Goal: Information Seeking & Learning: Stay updated

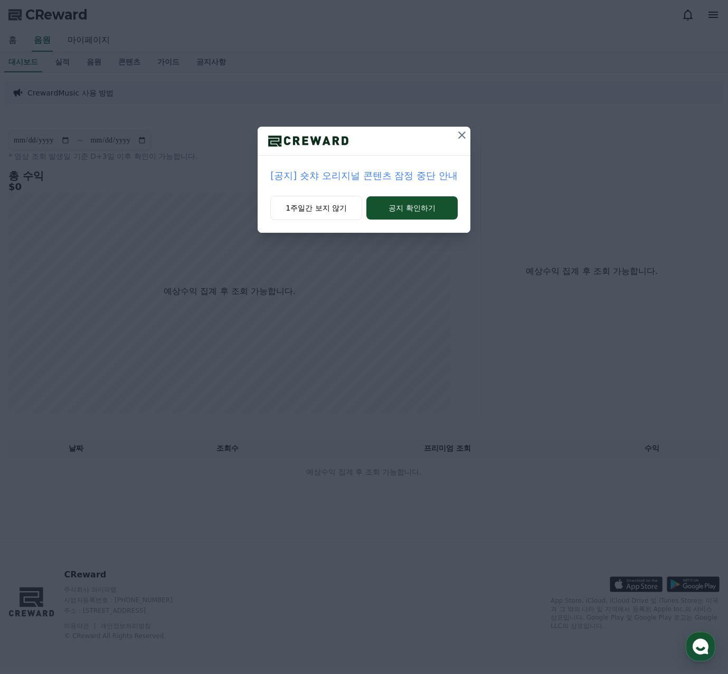
click at [424, 179] on p "[공지] 숏챠 오리지널 콘텐츠 잠정 중단 안내" at bounding box center [363, 175] width 187 height 15
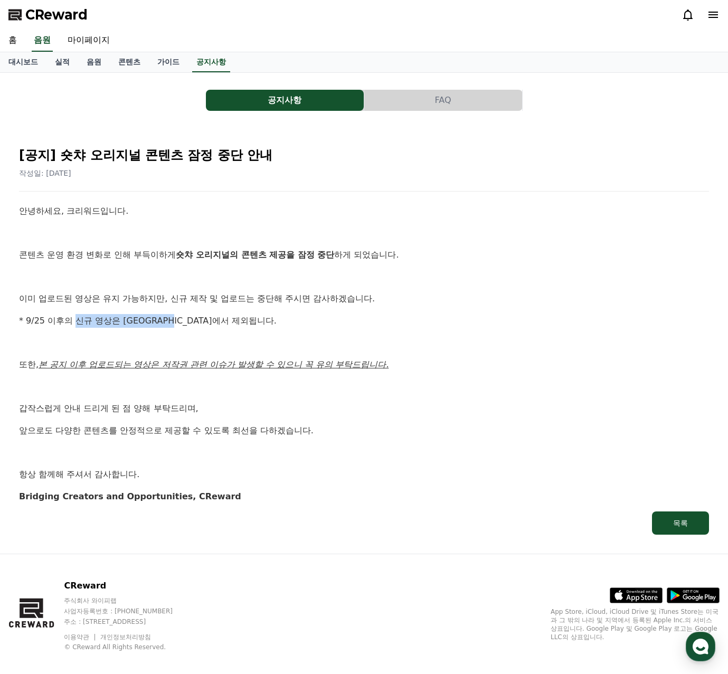
drag, startPoint x: 75, startPoint y: 322, endPoint x: 192, endPoint y: 320, distance: 116.1
click at [192, 320] on p "* 9/25 이후의 신규 영상은 [GEOGRAPHIC_DATA]에서 제외됩니다." at bounding box center [364, 321] width 690 height 14
click at [490, 296] on p "이미 업로드된 영상은 유지 가능하지만, 신규 제작 및 업로드는 중단해 주시면 감사하겠습니다." at bounding box center [364, 299] width 690 height 14
click at [69, 67] on link "실적" at bounding box center [62, 62] width 32 height 20
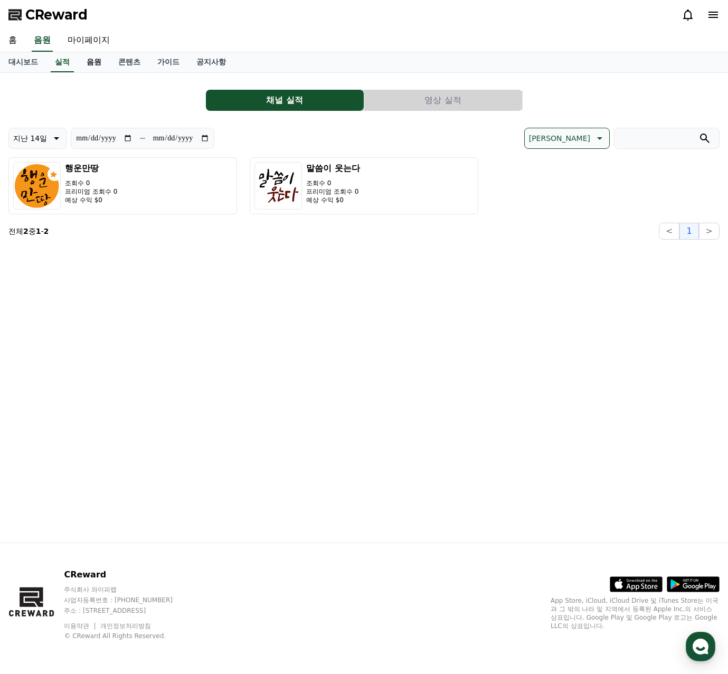
click at [100, 69] on link "음원" at bounding box center [94, 62] width 32 height 20
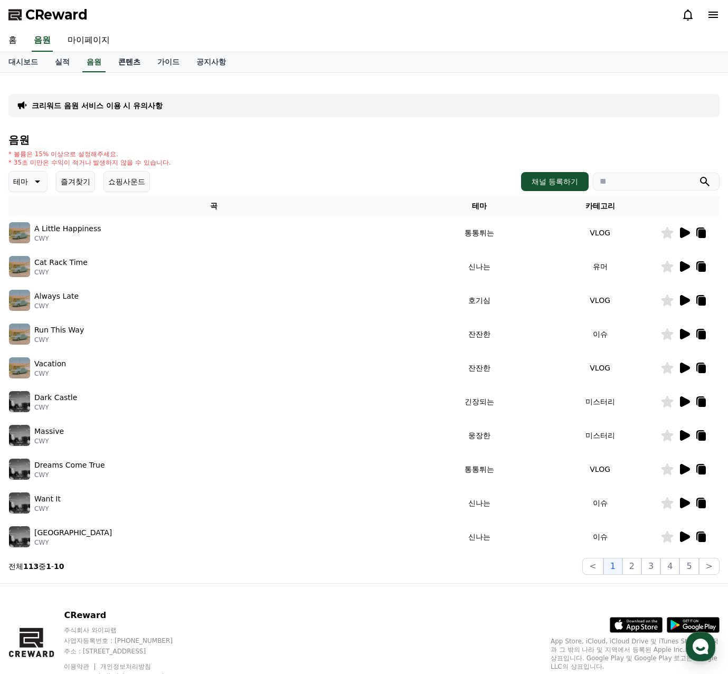
click at [126, 63] on link "콘텐츠" at bounding box center [129, 62] width 39 height 20
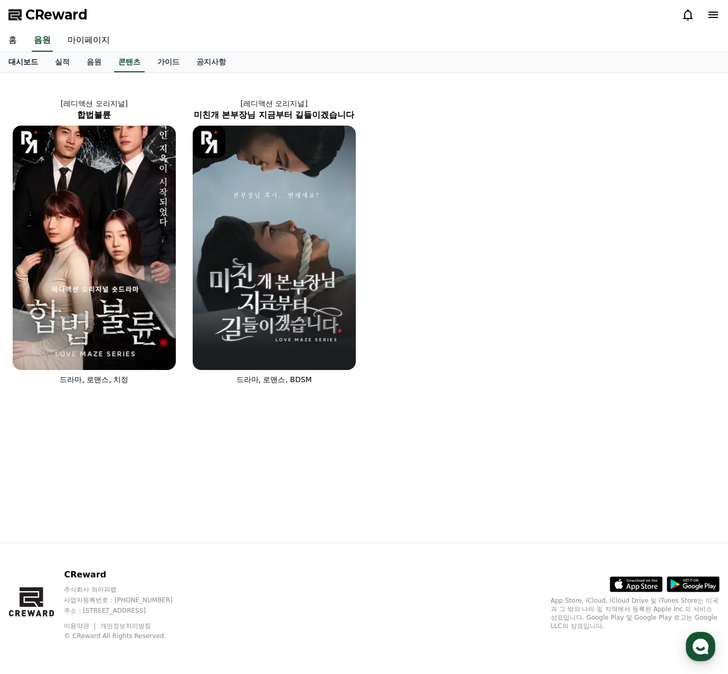
click at [20, 59] on link "대시보드" at bounding box center [23, 62] width 46 height 20
